Goal: Task Accomplishment & Management: Use online tool/utility

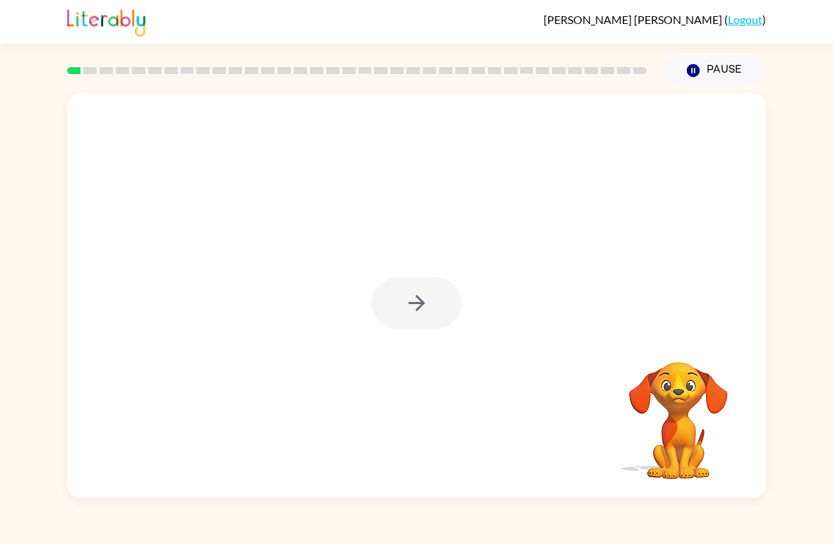
click at [680, 419] on video "Your browser must support playing .mp4 files to use Literably. Please try using…" at bounding box center [678, 410] width 141 height 141
click at [419, 306] on div at bounding box center [416, 303] width 90 height 52
click at [430, 290] on div at bounding box center [416, 303] width 90 height 52
click at [671, 413] on video "Your browser must support playing .mp4 files to use Literably. Please try using…" at bounding box center [678, 410] width 141 height 141
click at [422, 308] on icon "button" at bounding box center [416, 303] width 25 height 25
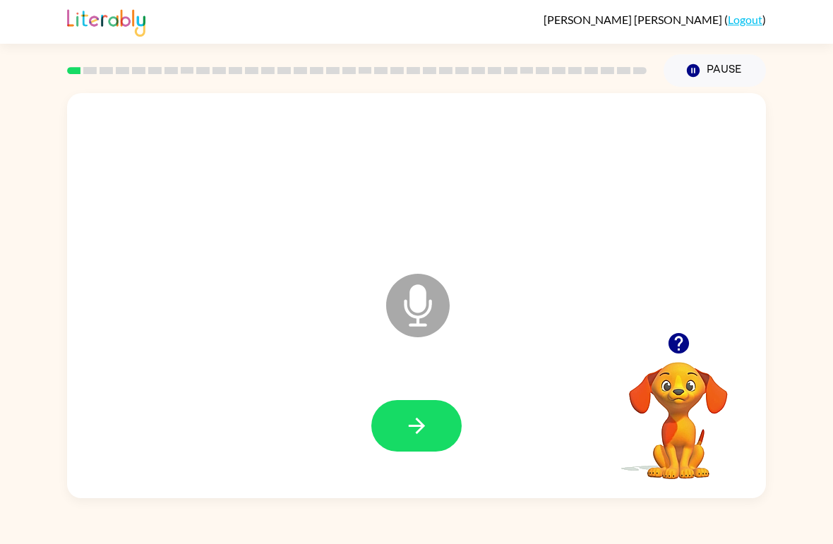
click at [422, 301] on icon "Microphone The Microphone is here when it is your turn to talk" at bounding box center [489, 323] width 212 height 106
click at [685, 335] on icon "button" at bounding box center [678, 343] width 25 height 25
click at [680, 339] on icon "button" at bounding box center [678, 343] width 25 height 25
click at [416, 433] on icon "button" at bounding box center [416, 426] width 16 height 16
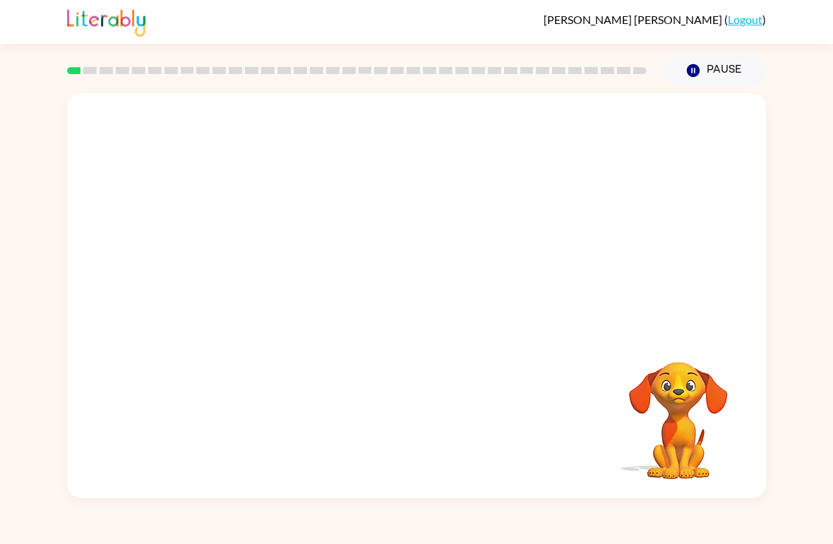
click at [678, 384] on video "Your browser must support playing .mp4 files to use Literably. Please try using…" at bounding box center [678, 410] width 141 height 141
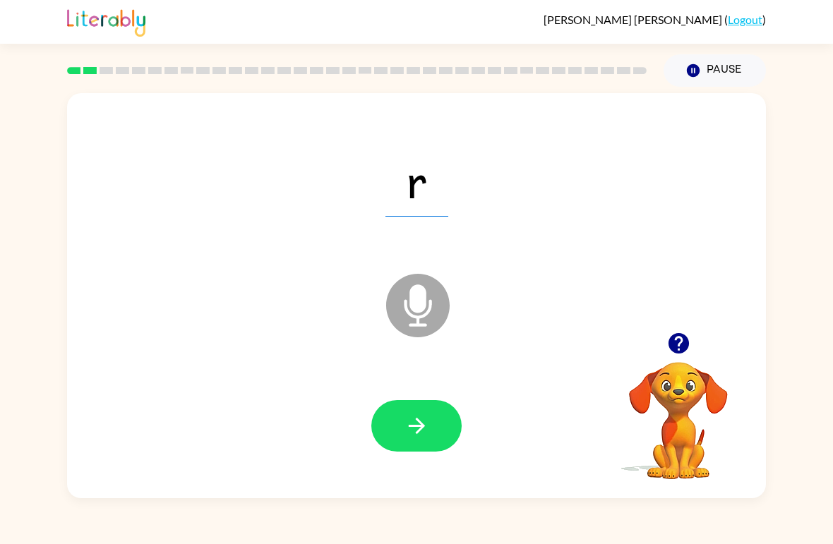
click at [433, 313] on icon at bounding box center [418, 306] width 64 height 64
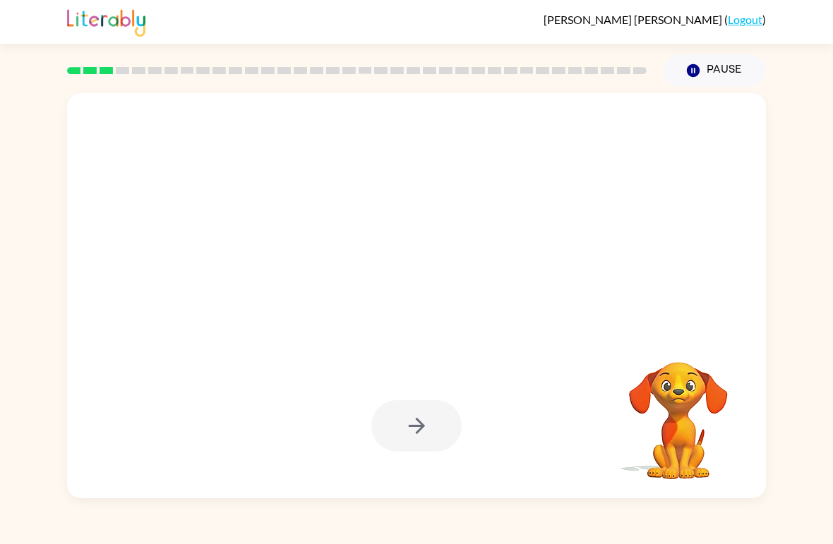
click at [424, 430] on icon "button" at bounding box center [416, 426] width 25 height 25
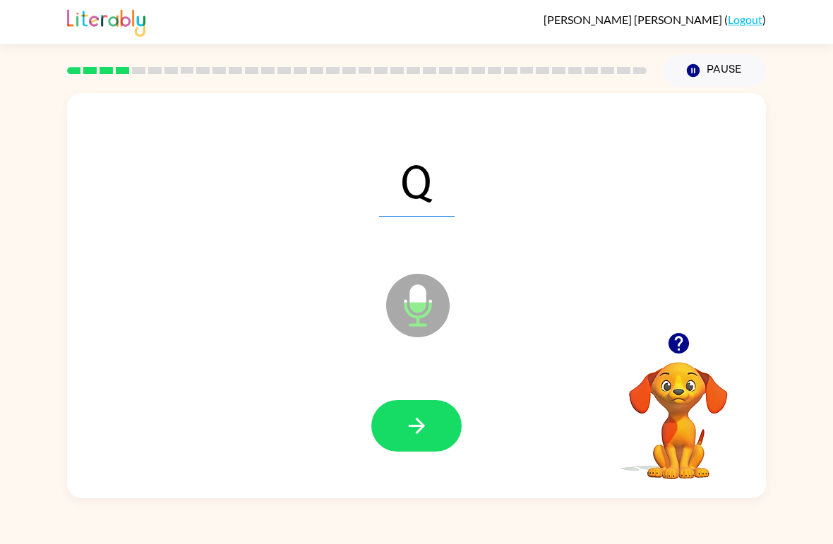
click at [445, 417] on button "button" at bounding box center [416, 426] width 90 height 52
click at [431, 438] on button "button" at bounding box center [416, 426] width 90 height 52
click at [419, 443] on button "button" at bounding box center [416, 426] width 90 height 52
click at [416, 418] on icon "button" at bounding box center [416, 426] width 25 height 25
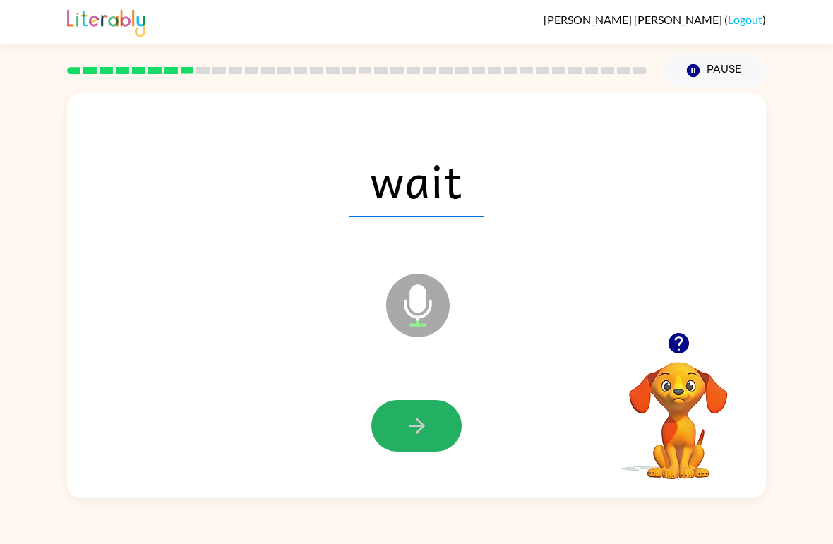
click at [435, 430] on button "button" at bounding box center [416, 426] width 90 height 52
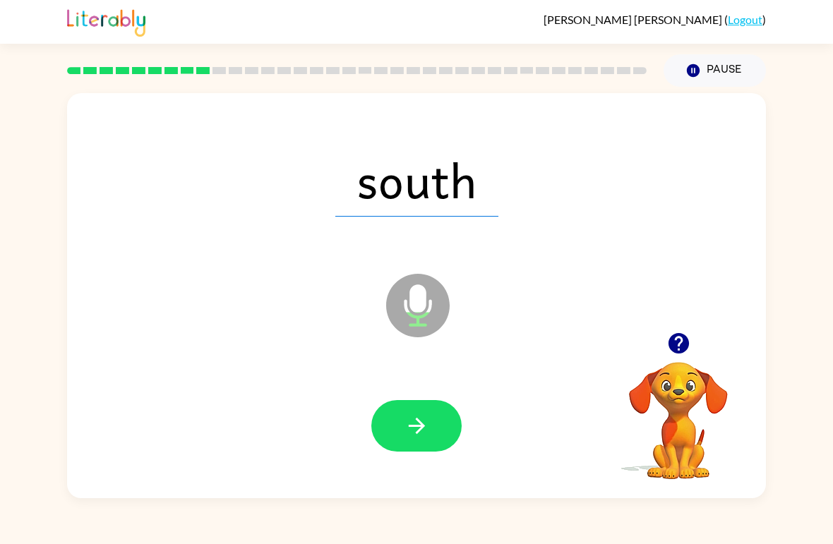
click at [390, 416] on button "button" at bounding box center [416, 426] width 90 height 52
click at [447, 432] on button "button" at bounding box center [416, 426] width 90 height 52
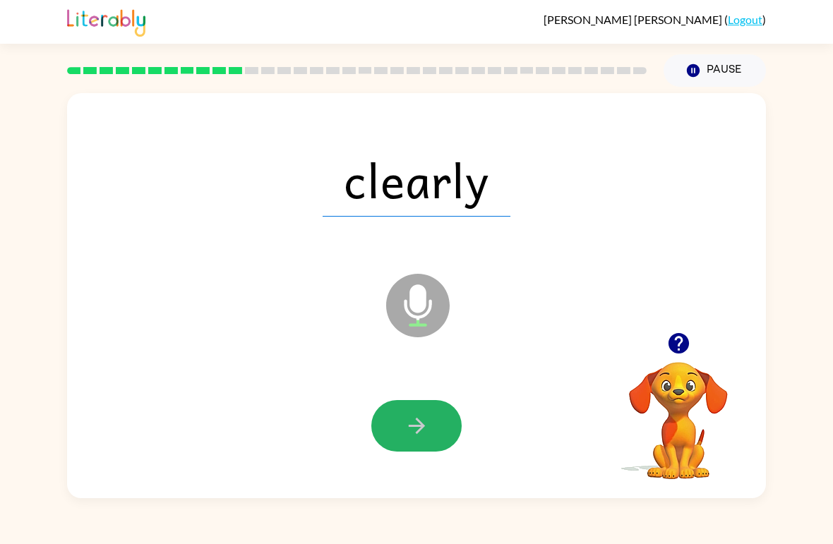
click at [429, 420] on button "button" at bounding box center [416, 426] width 90 height 52
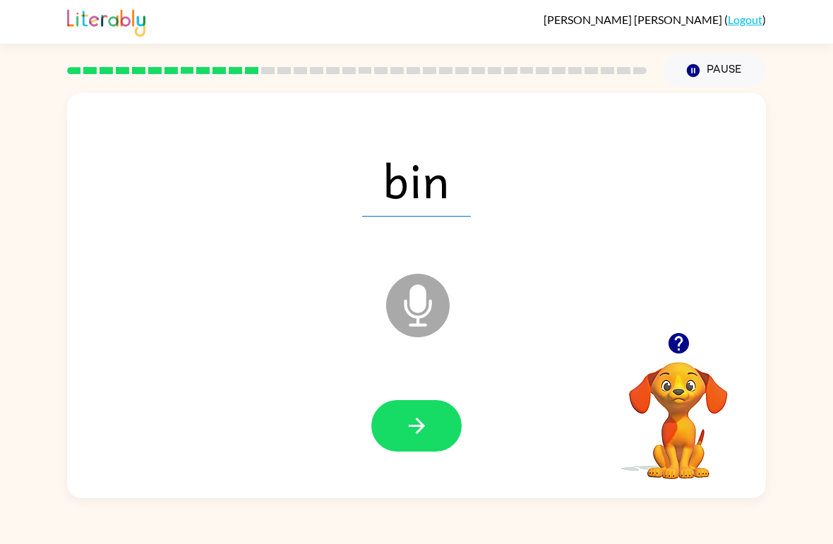
click at [460, 421] on button "button" at bounding box center [416, 426] width 90 height 52
click at [416, 421] on icon "button" at bounding box center [416, 426] width 25 height 25
click at [417, 430] on icon "button" at bounding box center [416, 426] width 25 height 25
click at [416, 409] on button "button" at bounding box center [416, 426] width 90 height 52
click at [426, 412] on button "button" at bounding box center [416, 426] width 90 height 52
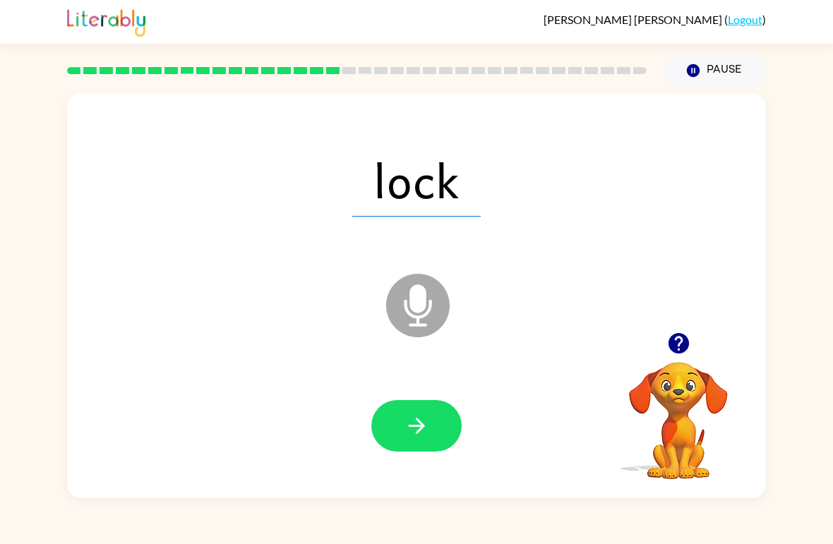
click at [435, 431] on button "button" at bounding box center [416, 426] width 90 height 52
click at [426, 452] on button "button" at bounding box center [416, 426] width 90 height 52
click at [382, 427] on button "button" at bounding box center [416, 426] width 90 height 52
click at [388, 421] on button "button" at bounding box center [416, 426] width 90 height 52
click at [395, 430] on button "button" at bounding box center [416, 426] width 90 height 52
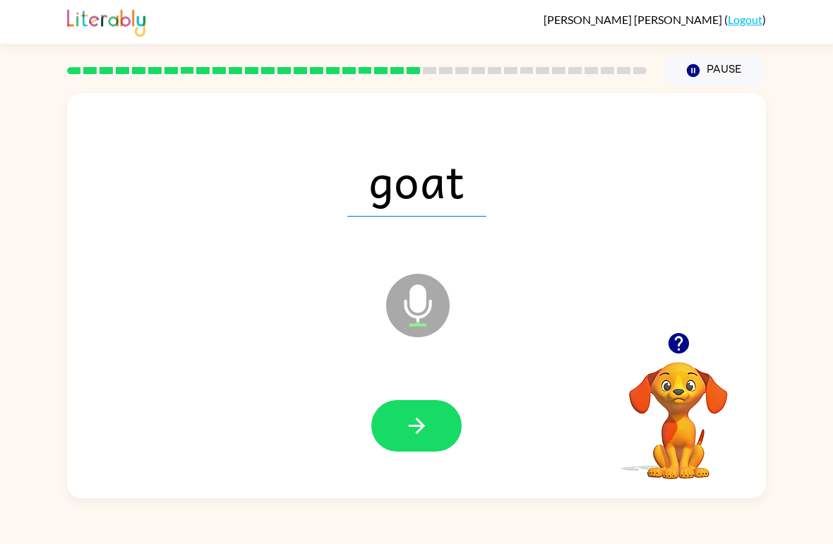
click at [425, 438] on icon "button" at bounding box center [416, 426] width 25 height 25
click at [383, 427] on button "button" at bounding box center [416, 426] width 90 height 52
click at [391, 426] on button "button" at bounding box center [416, 426] width 90 height 52
click at [404, 442] on button "button" at bounding box center [416, 426] width 90 height 52
click at [416, 446] on button "button" at bounding box center [416, 426] width 90 height 52
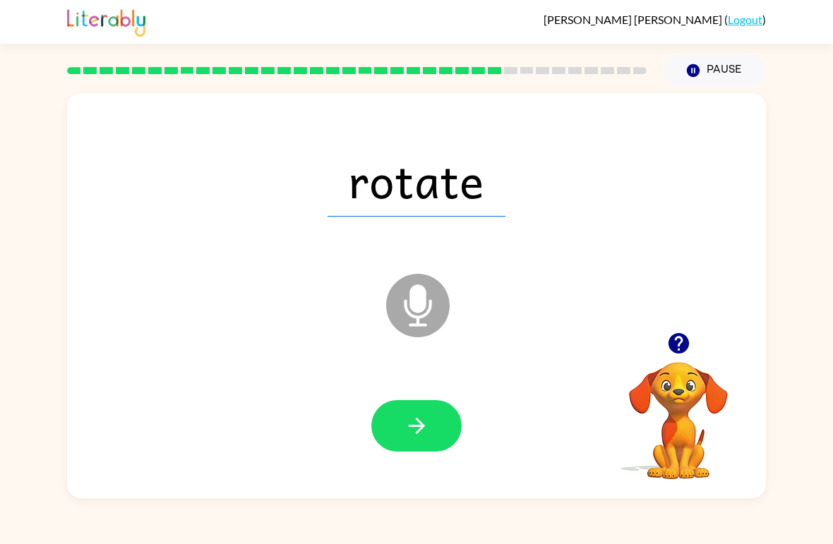
click at [386, 423] on button "button" at bounding box center [416, 426] width 90 height 52
click at [399, 411] on button "button" at bounding box center [416, 426] width 90 height 52
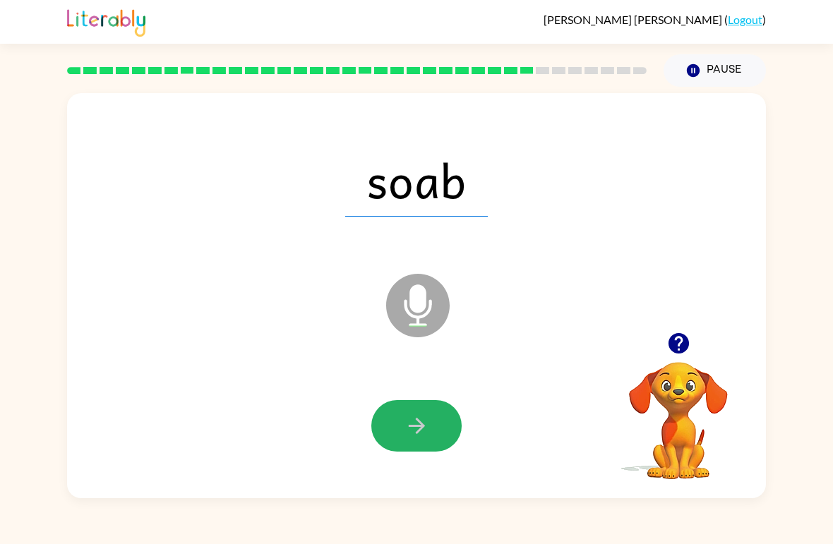
click at [425, 444] on button "button" at bounding box center [416, 426] width 90 height 52
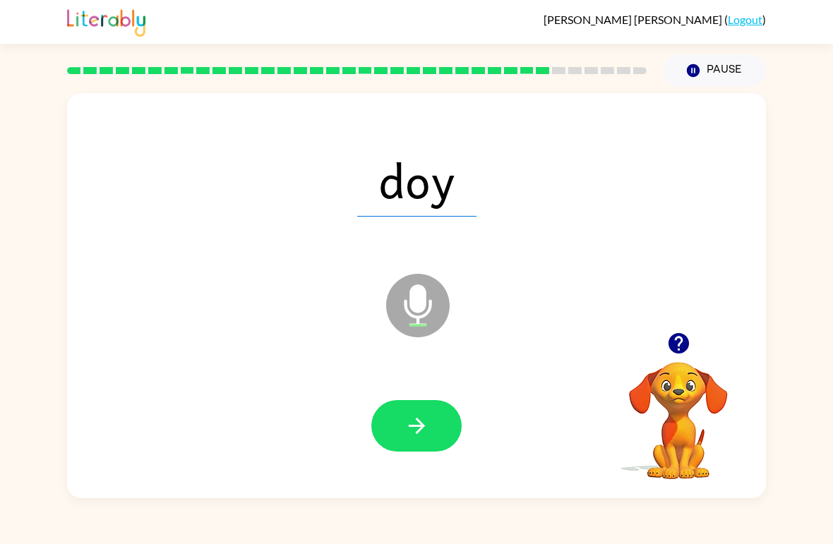
click at [447, 414] on button "button" at bounding box center [416, 426] width 90 height 52
click at [404, 441] on button "button" at bounding box center [416, 426] width 90 height 52
click at [385, 430] on button "button" at bounding box center [416, 426] width 90 height 52
click at [400, 430] on button "button" at bounding box center [416, 426] width 90 height 52
click at [411, 423] on icon "button" at bounding box center [416, 426] width 25 height 25
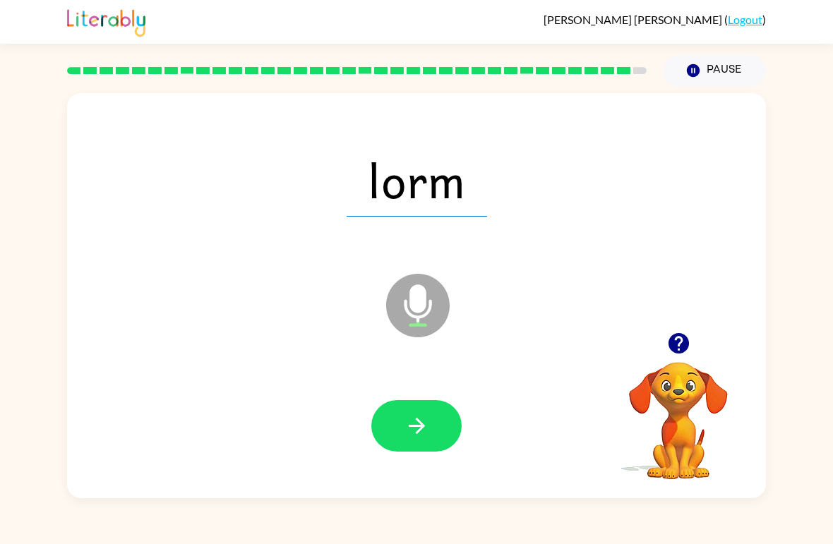
click at [423, 434] on icon "button" at bounding box center [416, 426] width 25 height 25
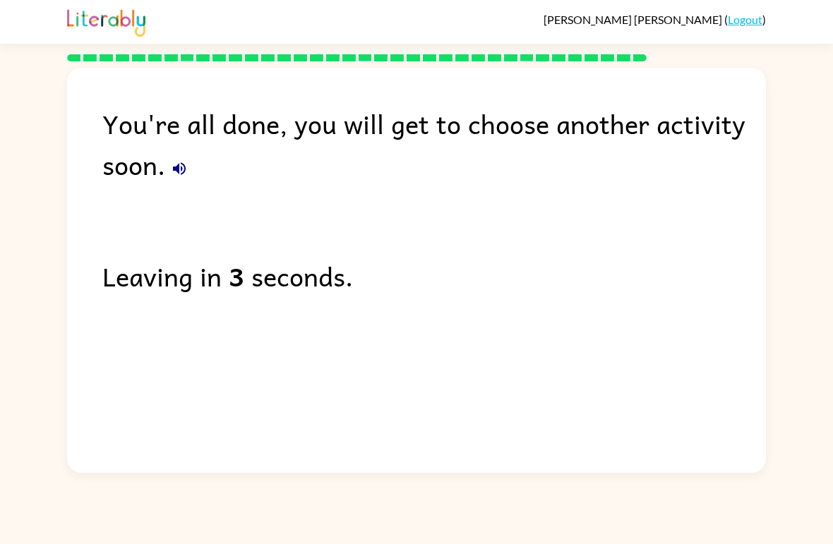
click at [180, 170] on icon "button" at bounding box center [179, 168] width 17 height 17
